Goal: Entertainment & Leisure: Consume media (video, audio)

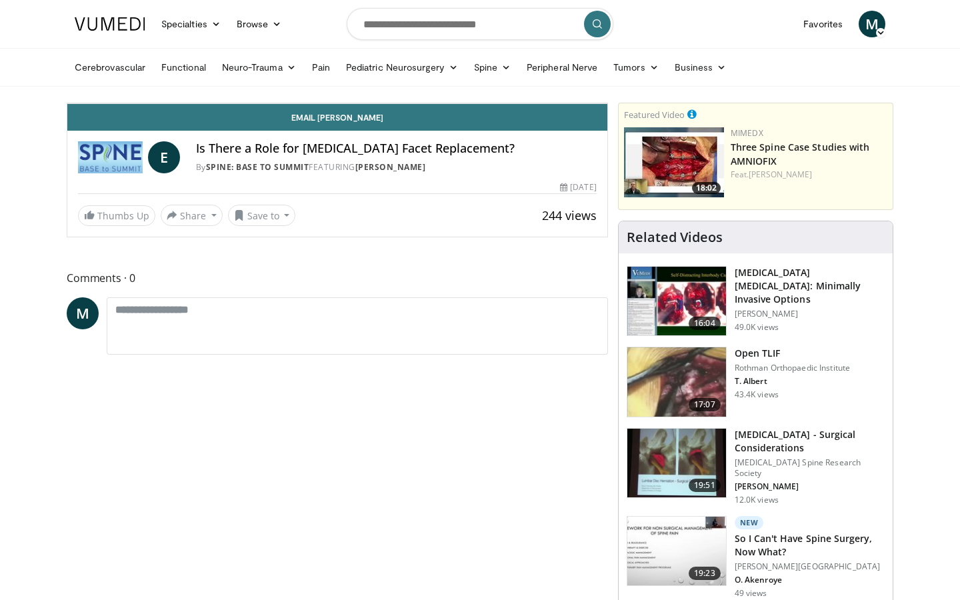
click at [67, 103] on span "Video Player" at bounding box center [80, 90] width 27 height 27
click at [317, 77] on div "Progress Bar" at bounding box center [317, 73] width 1 height 5
click at [283, 77] on div "Loaded : 48.57% 05:01 05:19" at bounding box center [337, 73] width 540 height 5
click at [365, 77] on div "Progress Bar" at bounding box center [365, 73] width 1 height 5
click at [392, 77] on div "Progress Bar" at bounding box center [392, 73] width 1 height 5
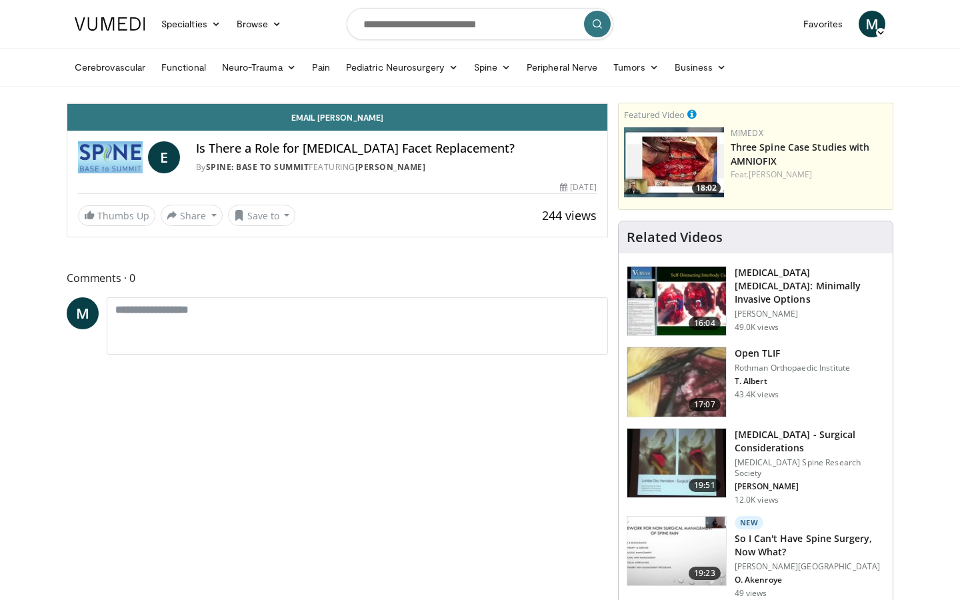
click at [408, 77] on div "Progress Bar" at bounding box center [408, 73] width 1 height 5
click at [376, 77] on div "Loaded : 60.16% 06:23 07:03" at bounding box center [337, 70] width 540 height 13
click at [400, 77] on div "Progress Bar" at bounding box center [322, 73] width 156 height 5
click at [490, 77] on div "Progress Bar" at bounding box center [490, 73] width 1 height 5
click at [508, 77] on div "Progress Bar" at bounding box center [508, 73] width 1 height 5
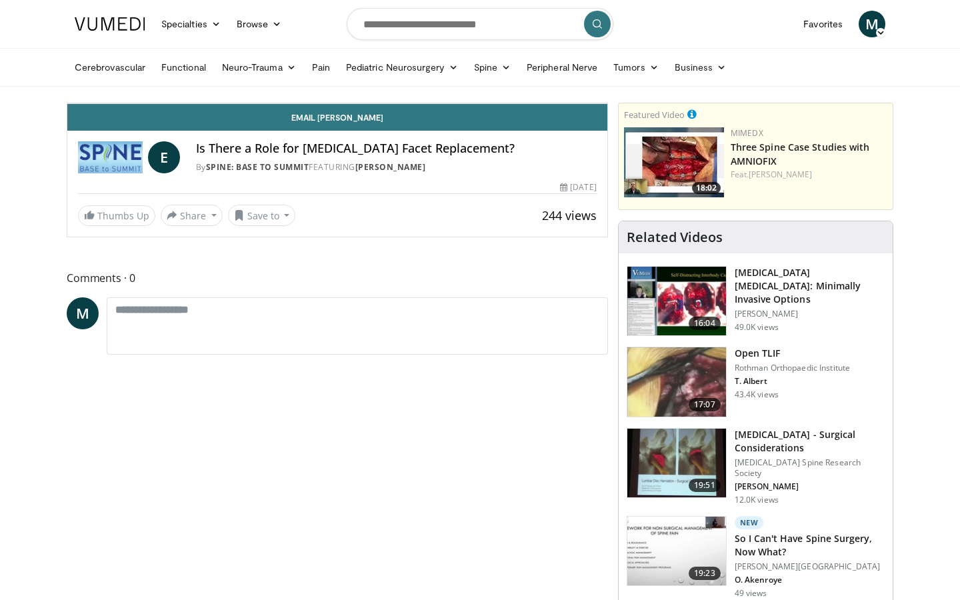
click at [538, 77] on div "Progress Bar" at bounding box center [538, 73] width 1 height 5
click at [568, 77] on div "Progress Bar" at bounding box center [568, 73] width 1 height 5
click at [540, 103] on div "10 seconds Tap to unmute" at bounding box center [337, 103] width 540 height 0
click at [722, 77] on div "Progress Bar" at bounding box center [722, 73] width 1 height 5
click at [607, 103] on span "Video Player" at bounding box center [593, 90] width 27 height 27
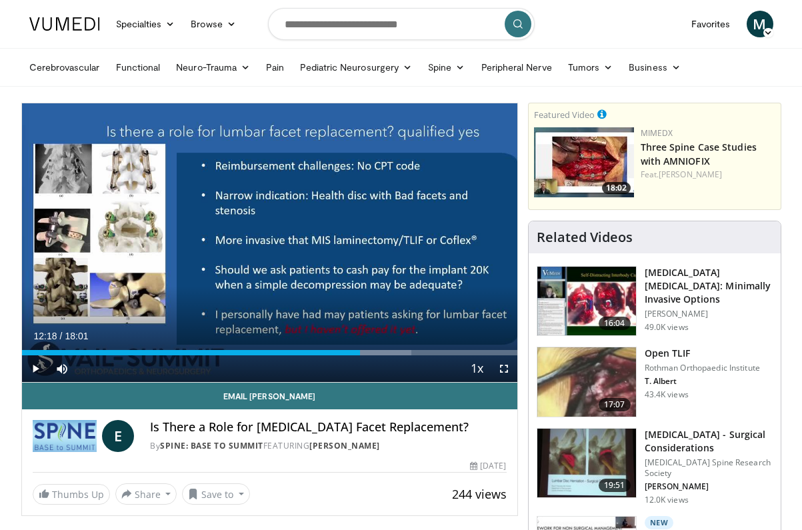
click at [31, 365] on span "Video Player" at bounding box center [35, 368] width 27 height 27
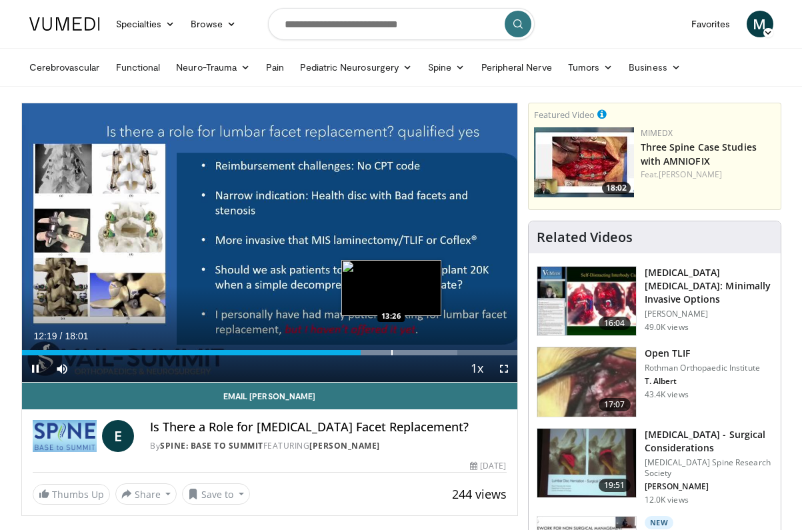
click at [391, 350] on div "Progress Bar" at bounding box center [391, 352] width 1 height 5
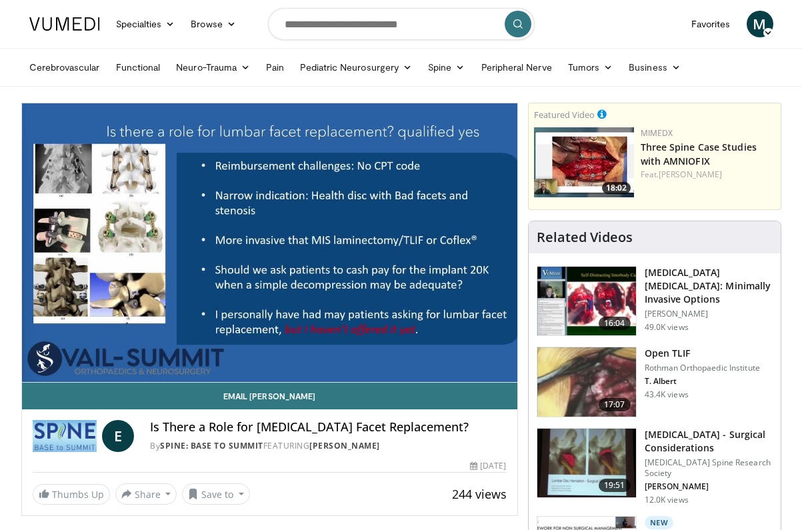
click at [429, 351] on video-js "**********" at bounding box center [269, 242] width 495 height 279
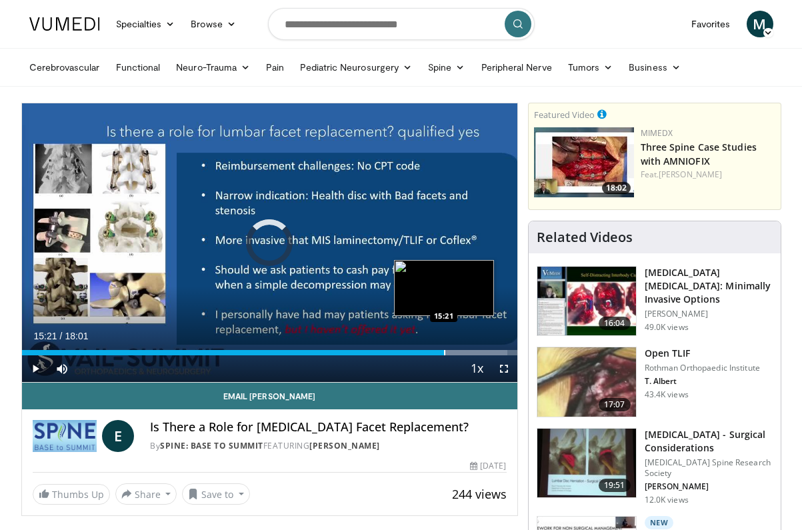
click at [444, 353] on div "Progress Bar" at bounding box center [444, 352] width 1 height 5
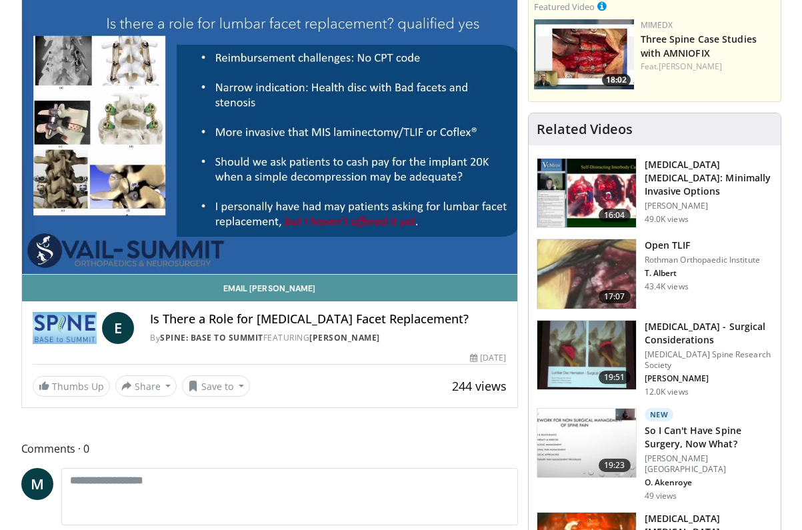
scroll to position [152, 0]
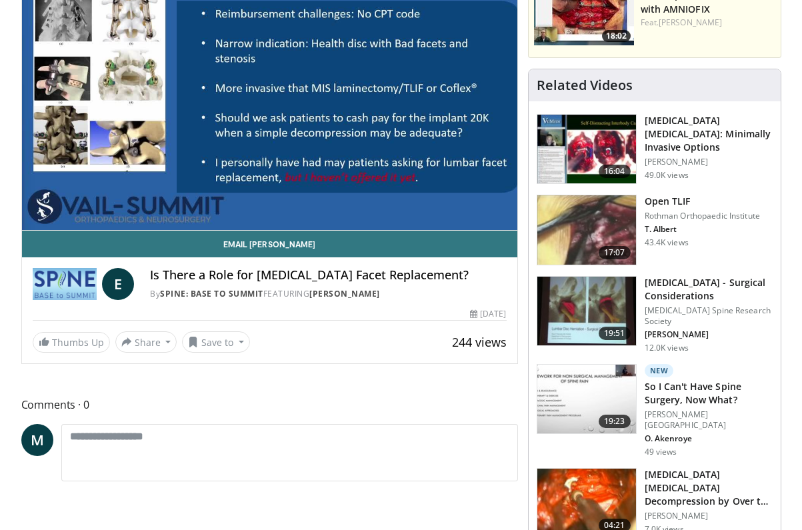
click at [656, 468] on h3 "[MEDICAL_DATA] [MEDICAL_DATA] Decompression by Over the Top Technique" at bounding box center [708, 488] width 128 height 40
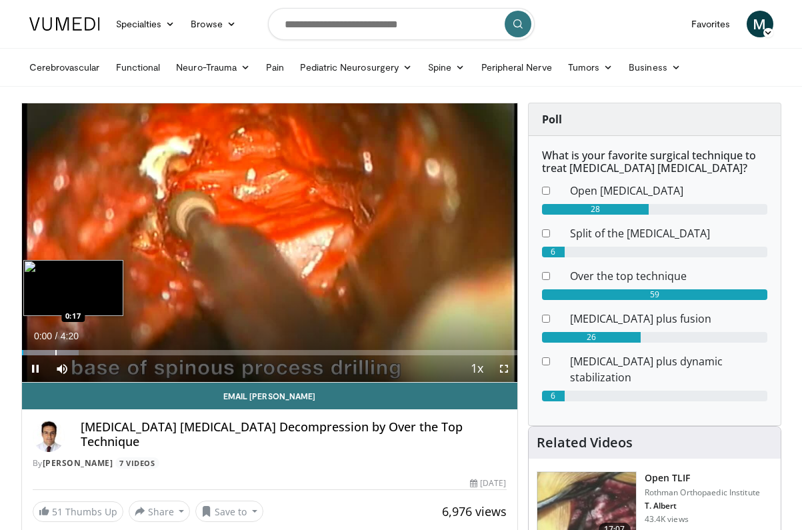
click at [55, 351] on div "Progress Bar" at bounding box center [55, 352] width 1 height 5
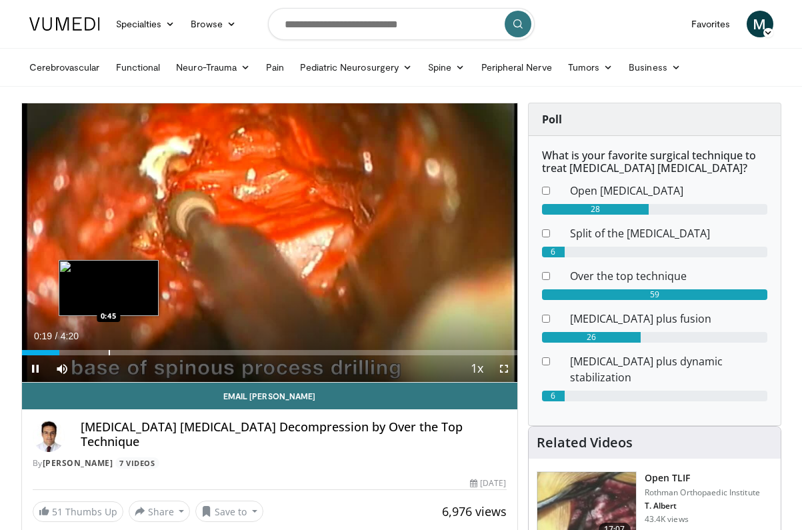
click at [109, 350] on div "Progress Bar" at bounding box center [109, 352] width 1 height 5
click at [98, 353] on div "Progress Bar" at bounding box center [98, 352] width 1 height 5
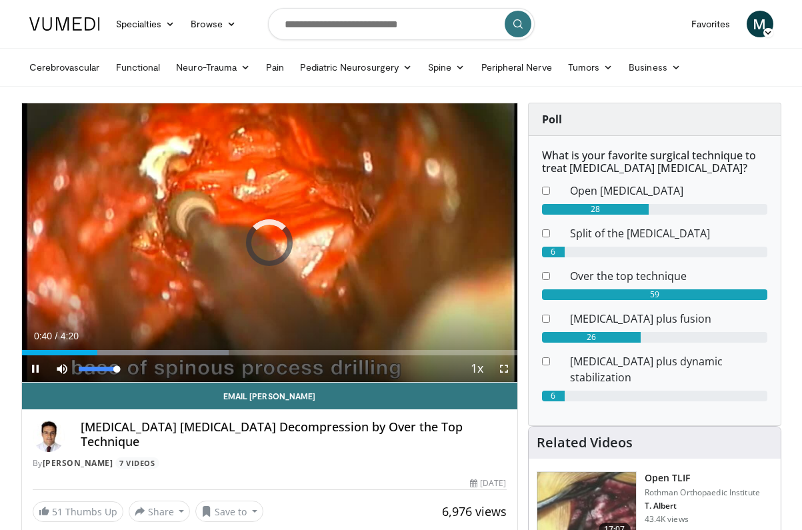
click at [61, 356] on span "Video Player" at bounding box center [62, 368] width 27 height 27
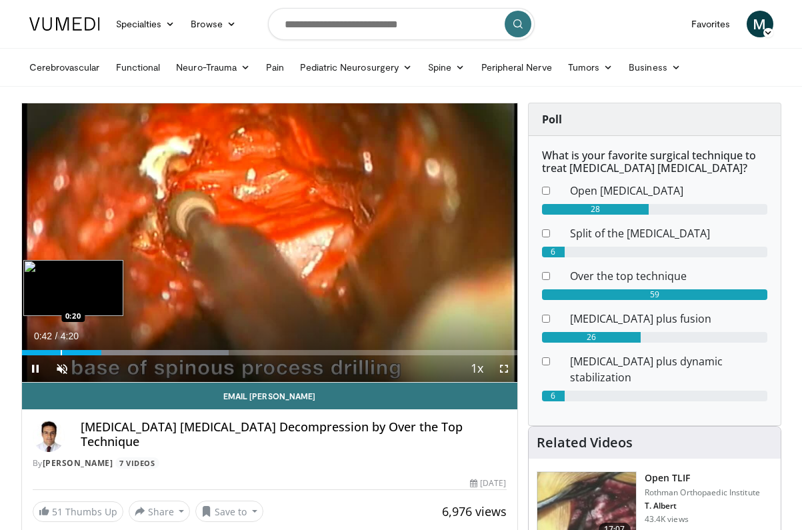
click at [61, 351] on div "Progress Bar" at bounding box center [61, 352] width 1 height 5
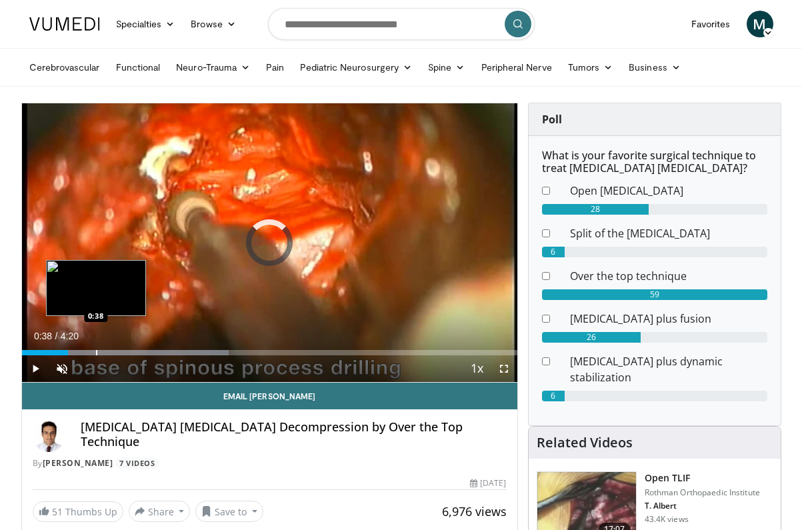
click at [96, 351] on div "Progress Bar" at bounding box center [96, 352] width 1 height 5
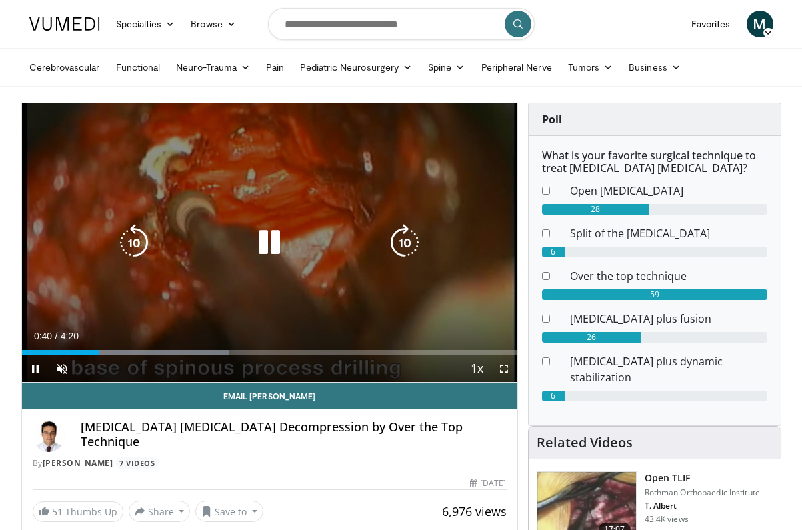
click at [113, 351] on div "Loaded : 41.79% 0:40 0:45" at bounding box center [269, 352] width 495 height 5
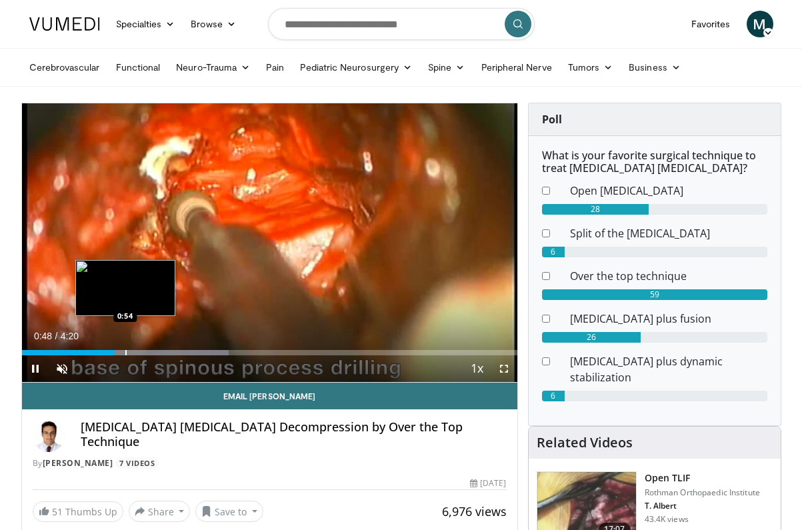
click at [125, 352] on div "Progress Bar" at bounding box center [125, 352] width 1 height 5
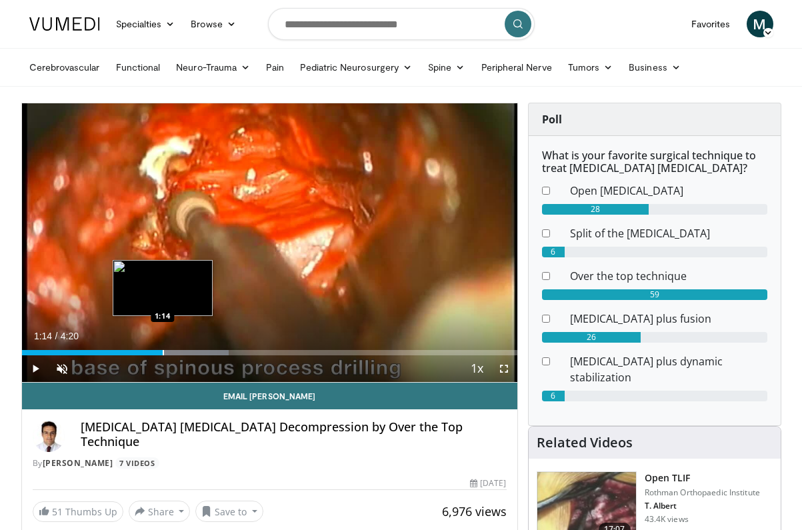
click at [163, 351] on div "Progress Bar" at bounding box center [163, 352] width 1 height 5
click at [187, 351] on div "Progress Bar" at bounding box center [187, 352] width 1 height 5
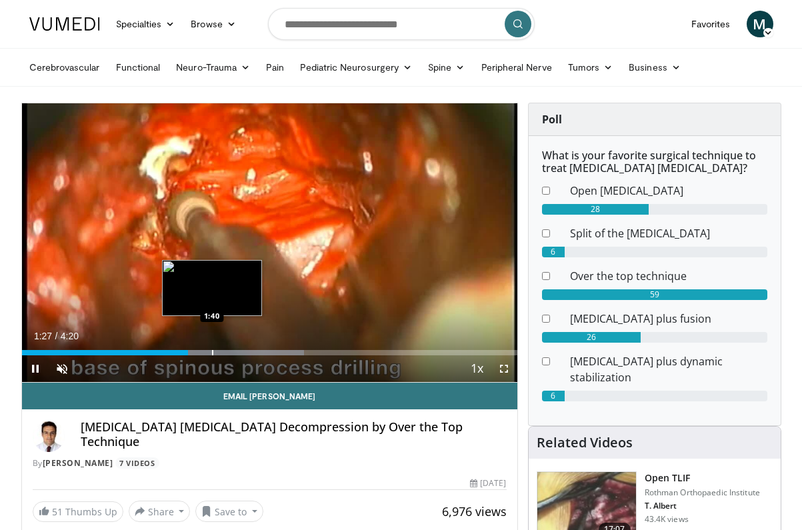
click at [212, 351] on div "Progress Bar" at bounding box center [212, 352] width 1 height 5
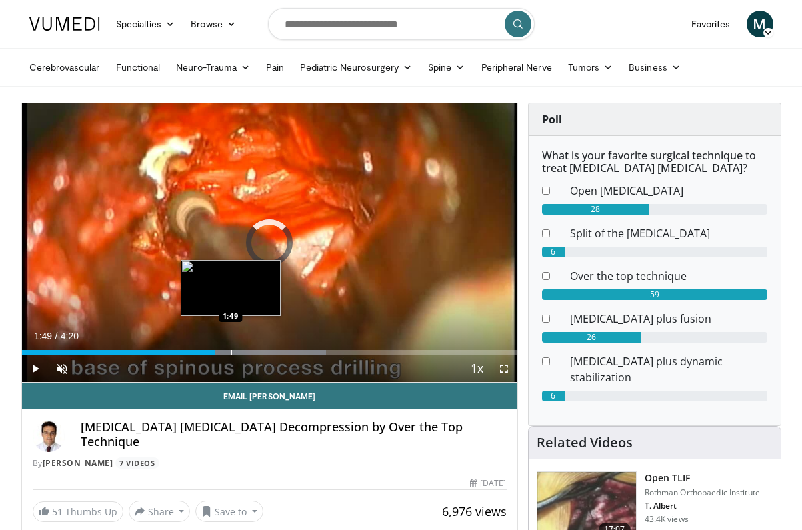
click at [231, 351] on div "Progress Bar" at bounding box center [231, 352] width 1 height 5
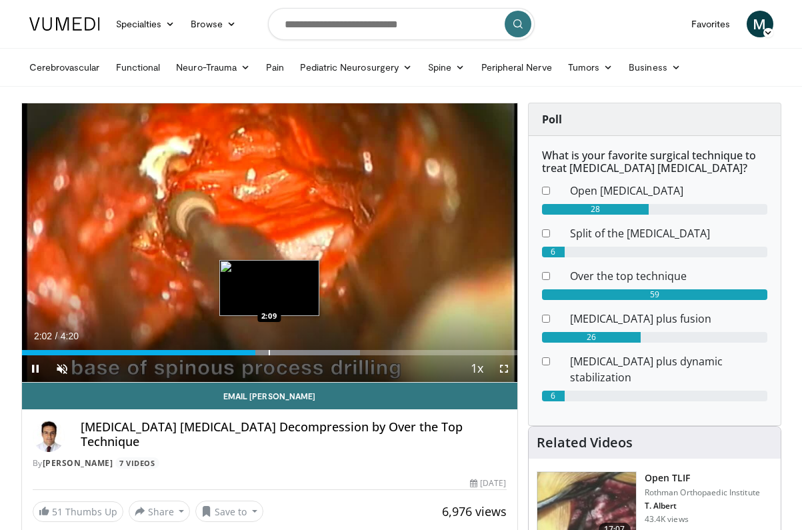
click at [269, 353] on div "Progress Bar" at bounding box center [269, 352] width 1 height 5
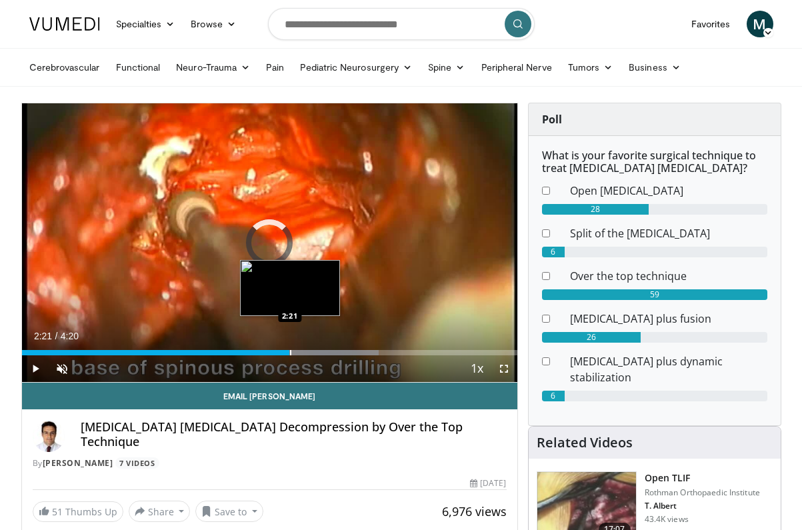
click at [290, 351] on div "Progress Bar" at bounding box center [290, 352] width 1 height 5
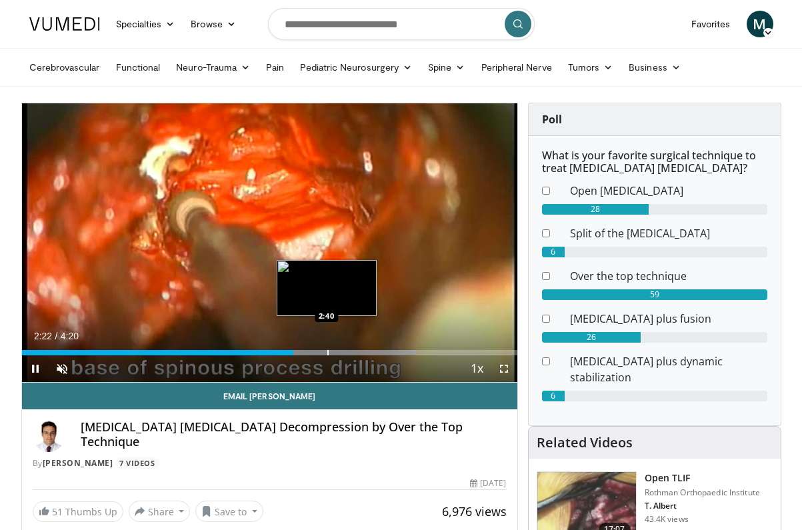
click at [327, 351] on div "Progress Bar" at bounding box center [327, 352] width 1 height 5
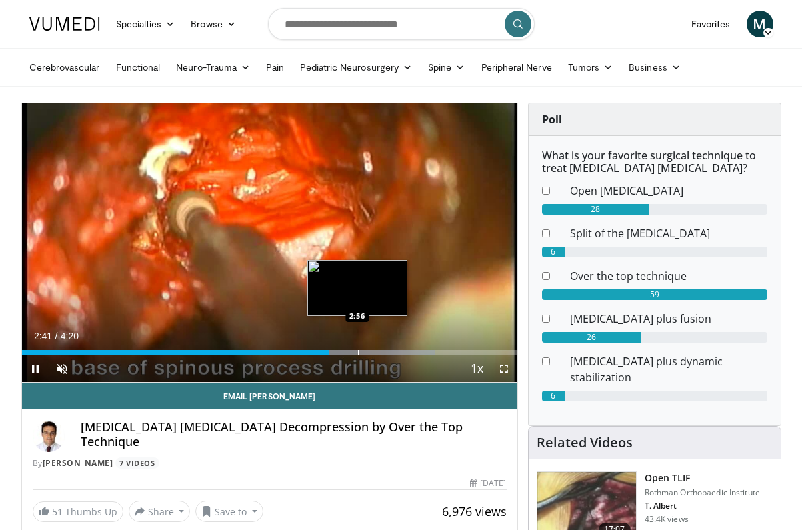
click at [357, 349] on div "Loaded : 83.57% 2:42 2:56" at bounding box center [269, 349] width 495 height 13
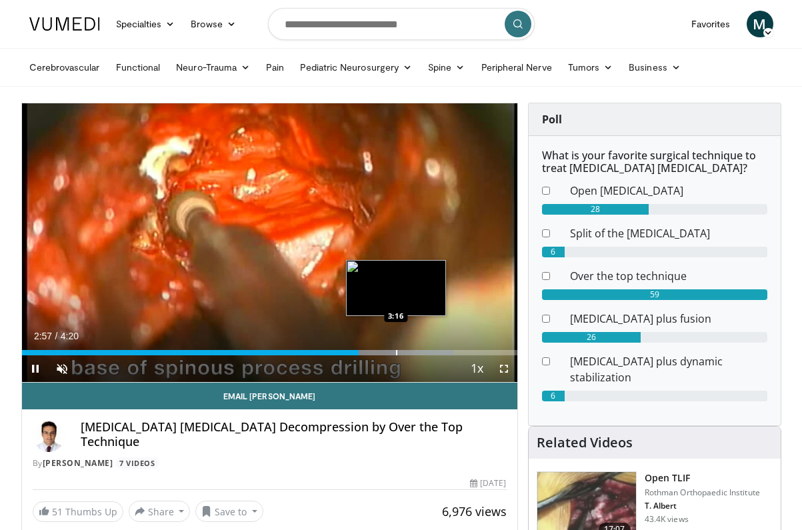
click at [396, 350] on div "Progress Bar" at bounding box center [396, 352] width 1 height 5
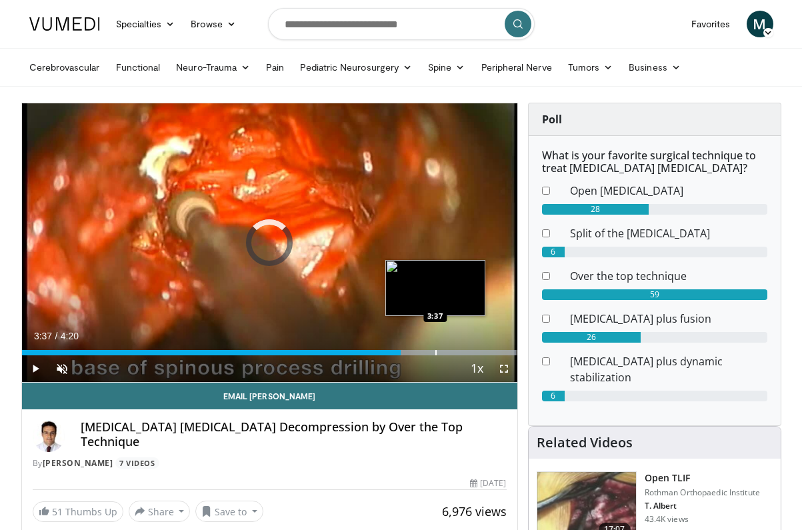
click at [435, 354] on div "Progress Bar" at bounding box center [435, 352] width 1 height 5
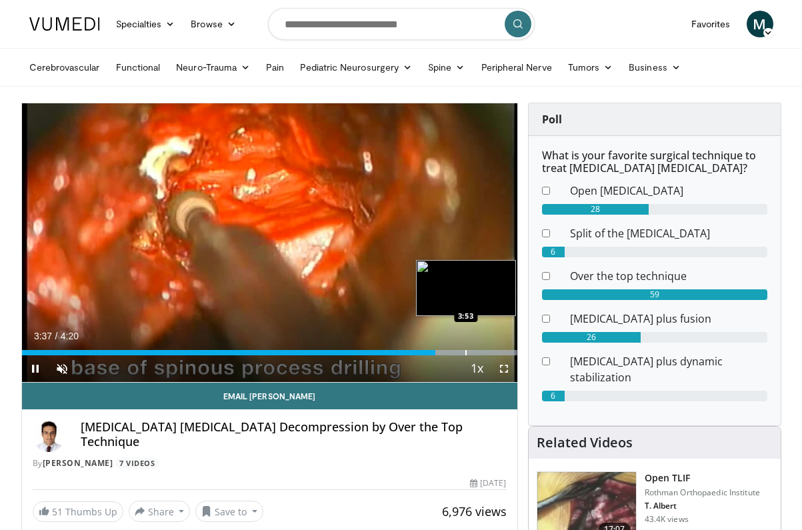
click at [465, 353] on div "Progress Bar" at bounding box center [465, 352] width 1 height 5
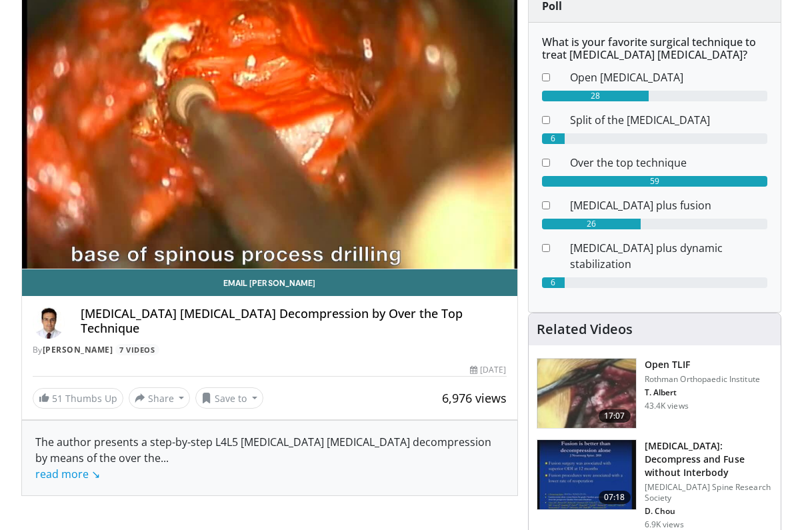
scroll to position [233, 0]
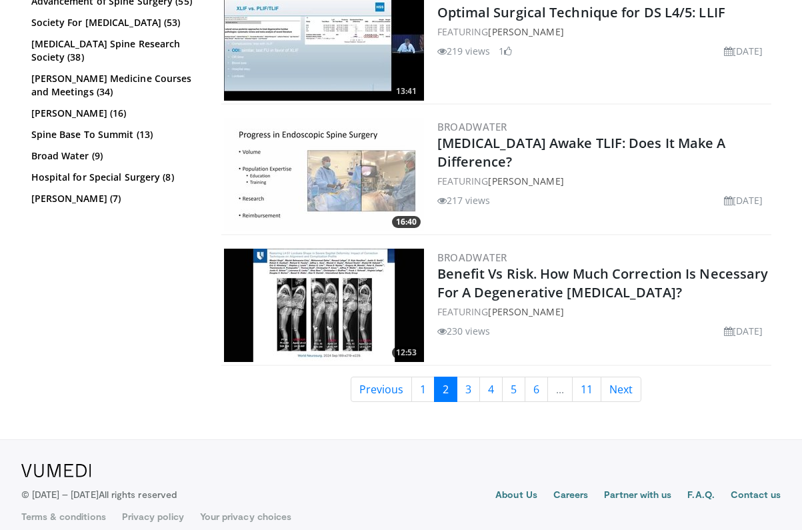
scroll to position [2822, 0]
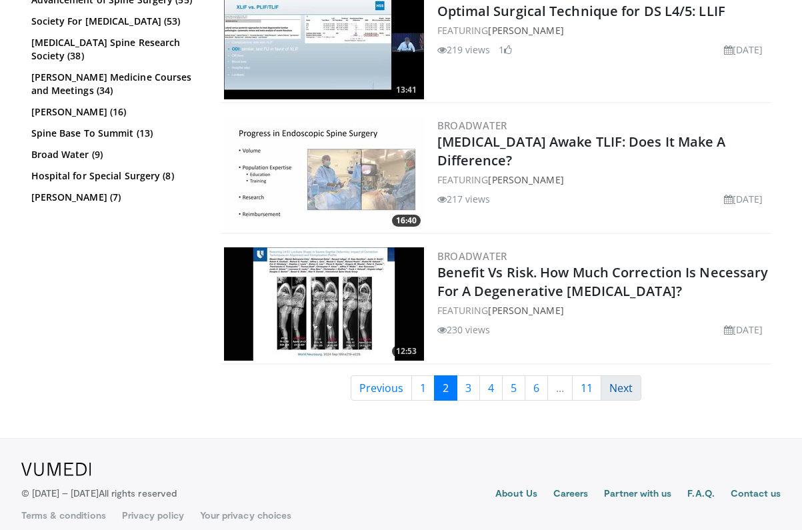
click at [615, 385] on link "Next" at bounding box center [620, 387] width 41 height 25
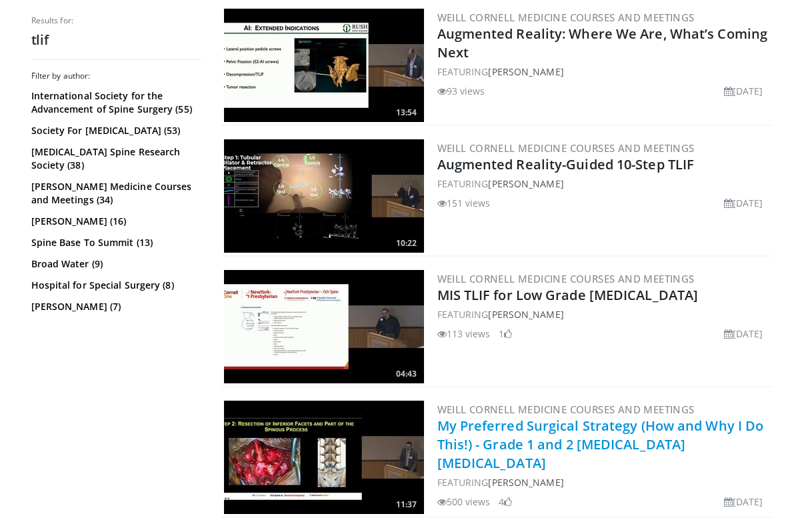
scroll to position [1089, 0]
